Goal: Complete application form

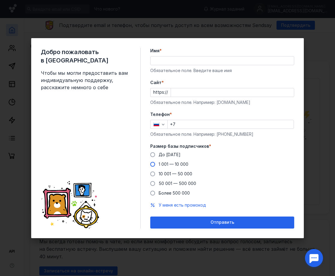
click at [153, 163] on span at bounding box center [152, 164] width 5 height 5
click at [0, 0] on input "1 001 — 10 000" at bounding box center [0, 0] width 0 height 0
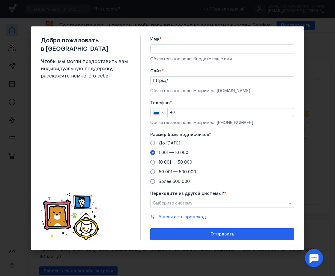
click at [228, 101] on label "Телефон *" at bounding box center [222, 103] width 144 height 6
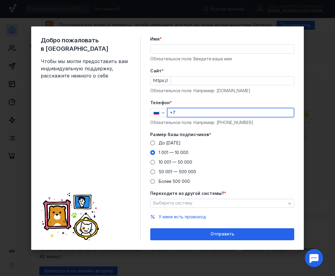
click at [177, 112] on input "+7" at bounding box center [231, 112] width 126 height 8
type input "[PHONE_NUMBER]"
type input "[PERSON_NAME]"
click at [203, 112] on input "[PHONE_NUMBER]" at bounding box center [231, 112] width 126 height 8
type input "[PHONE_NUMBER]"
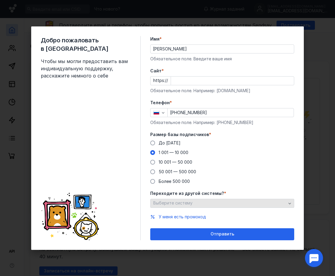
click at [290, 205] on icon "button" at bounding box center [290, 203] width 5 height 5
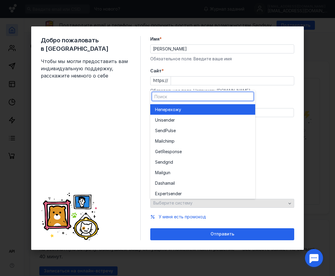
click at [290, 205] on div "Переходите из другой системы? * Выберите систему" at bounding box center [222, 198] width 144 height 17
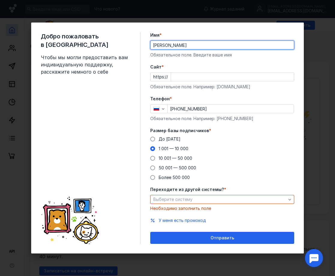
drag, startPoint x: 198, startPoint y: 45, endPoint x: 173, endPoint y: 48, distance: 24.4
click at [173, 46] on input "[PERSON_NAME]" at bounding box center [223, 45] width 144 height 8
type input "[PERSON_NAME]"
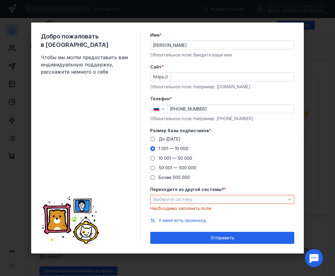
click at [291, 61] on form "Имя * Эль Фатья Обязательное поле. Введите ваше имя [PERSON_NAME] * https:// Об…" at bounding box center [222, 138] width 144 height 212
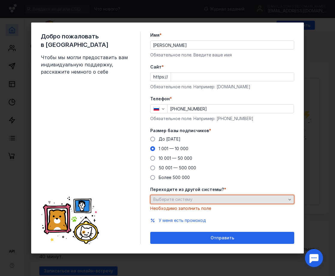
click at [290, 201] on icon "button" at bounding box center [290, 199] width 5 height 5
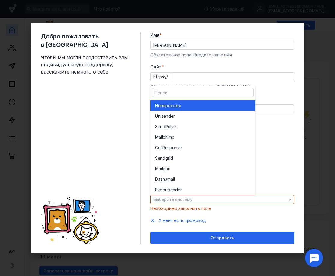
click at [211, 107] on div "Не перехожу" at bounding box center [202, 106] width 95 height 6
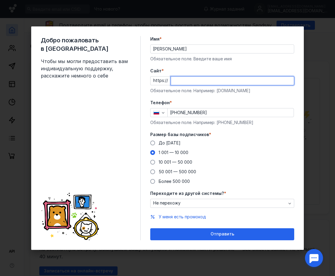
paste input "[DOMAIN_NAME][URL]"
type input "[DOMAIN_NAME][URL]"
click at [301, 94] on div "Добро пожаловать в Sendsay Чтобы мы могли предоставить вам индивидуальную подде…" at bounding box center [167, 137] width 273 height 223
drag, startPoint x: 197, startPoint y: 80, endPoint x: 171, endPoint y: 83, distance: 26.5
click at [171, 83] on input "[DOMAIN_NAME][URL]" at bounding box center [232, 81] width 123 height 8
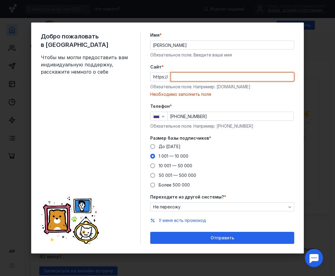
paste input "[DOMAIN_NAME][URL]"
type input "[DOMAIN_NAME][URL]"
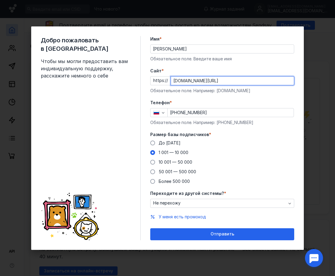
click at [283, 147] on div "До [DATE] 1 001 — 10 000 10 001 — 50 000 50 001 — 500 000 Более 500 000" at bounding box center [222, 162] width 144 height 44
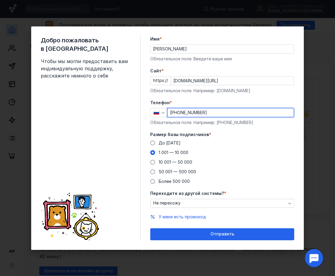
click at [203, 111] on input "[PHONE_NUMBER]" at bounding box center [231, 112] width 126 height 8
type input "[PHONE_NUMBER]"
click at [264, 143] on div "До [DATE] 1 001 — 10 000 10 001 — 50 000 50 001 — 500 000 Более 500 000" at bounding box center [222, 162] width 144 height 44
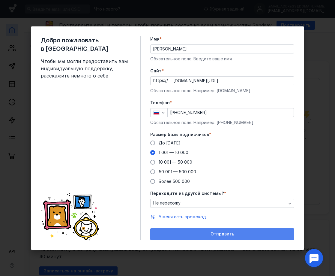
click at [222, 234] on span "Отправить" at bounding box center [223, 234] width 24 height 5
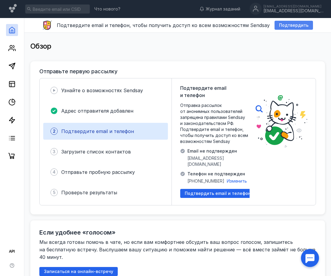
click at [288, 24] on span "Подтвердить" at bounding box center [293, 25] width 29 height 5
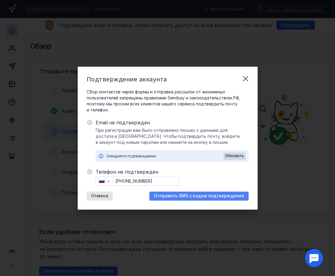
click at [194, 196] on span "Отправить SMS с кодом подтверждения" at bounding box center [199, 195] width 90 height 5
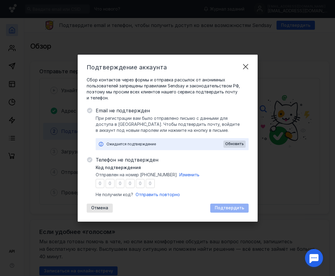
click at [96, 182] on input "number" at bounding box center [100, 183] width 9 height 9
type input "3"
type input "7"
type input "1"
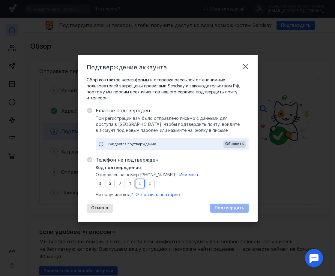
type input "7"
type input "9"
click at [177, 190] on div "Код подтверждения Отправлен на номер [PHONE_NUMBER] Изменить 3 3 7 1 7 9 Не пол…" at bounding box center [172, 181] width 153 height 33
click at [227, 207] on span "Подтвердить" at bounding box center [229, 207] width 29 height 5
